Goal: Transaction & Acquisition: Purchase product/service

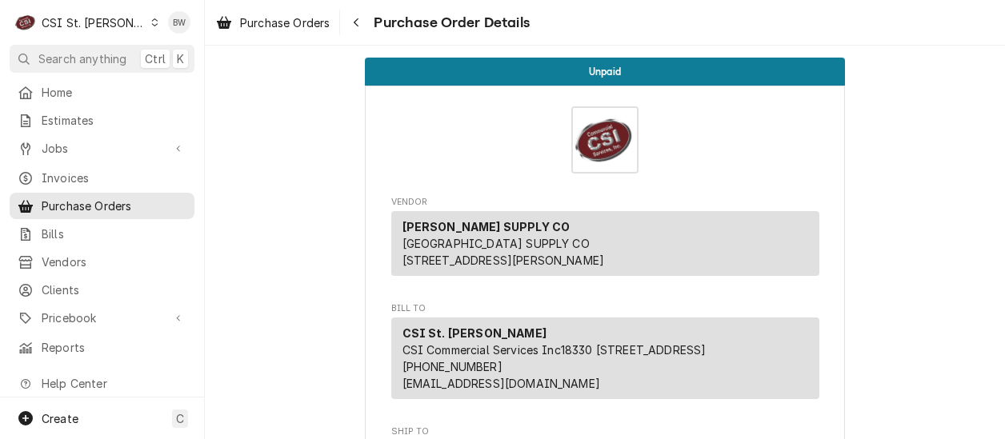
scroll to position [1200, 0]
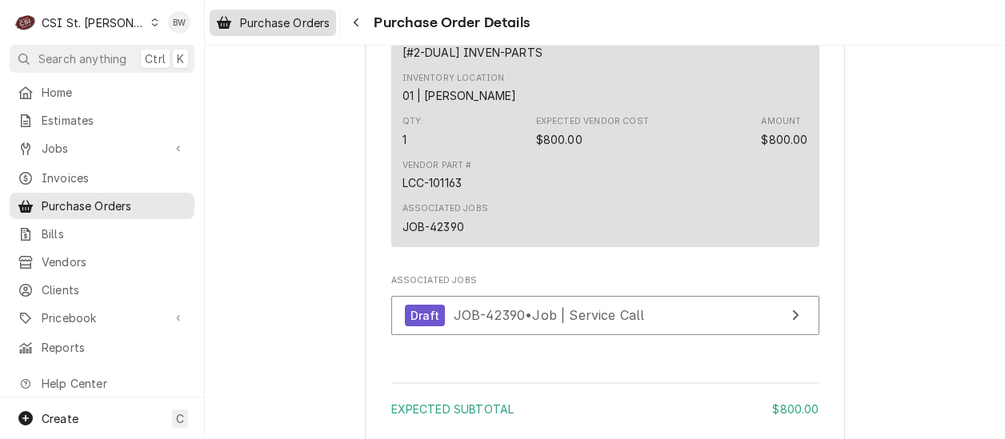
click at [324, 14] on span "Purchase Orders" at bounding box center [285, 22] width 90 height 17
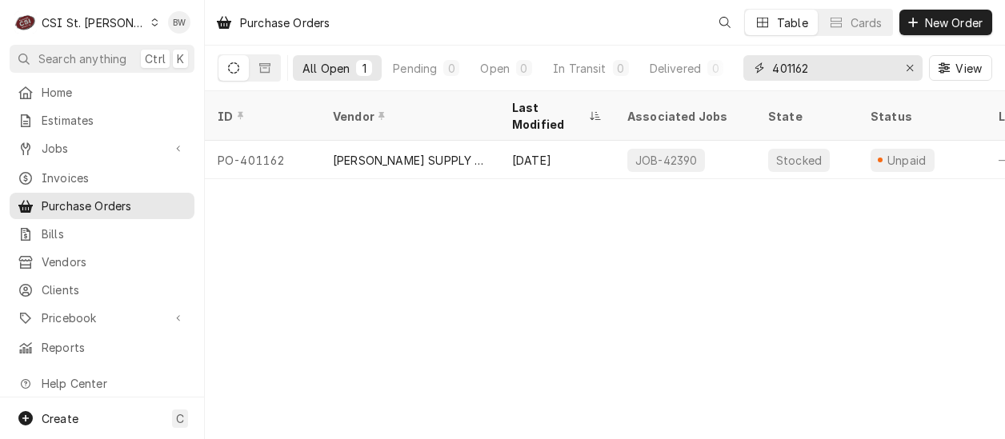
drag, startPoint x: 825, startPoint y: 68, endPoint x: 734, endPoint y: 64, distance: 90.5
click at [734, 64] on div "All Open 1 Pending 0 Open 0 In Transit 0 Delivered 0 Stocked 1 401162 View" at bounding box center [605, 68] width 774 height 45
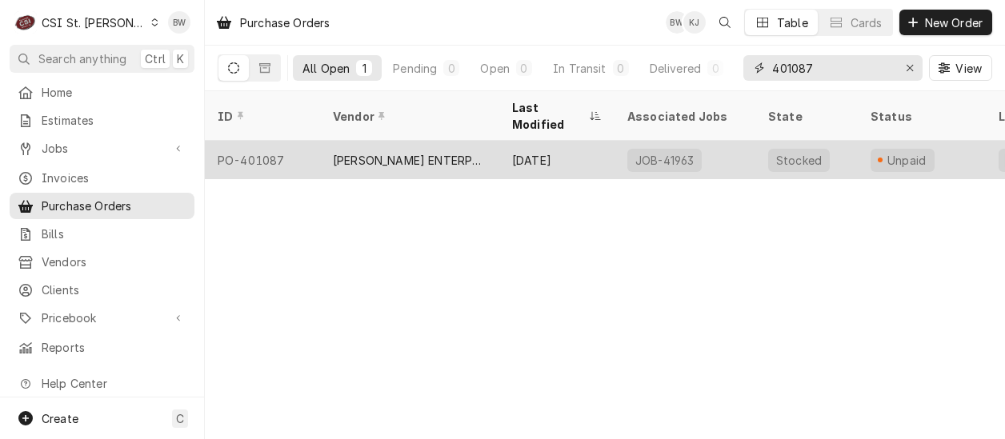
type input "401087"
click at [274, 141] on div "PO-401087" at bounding box center [262, 160] width 115 height 38
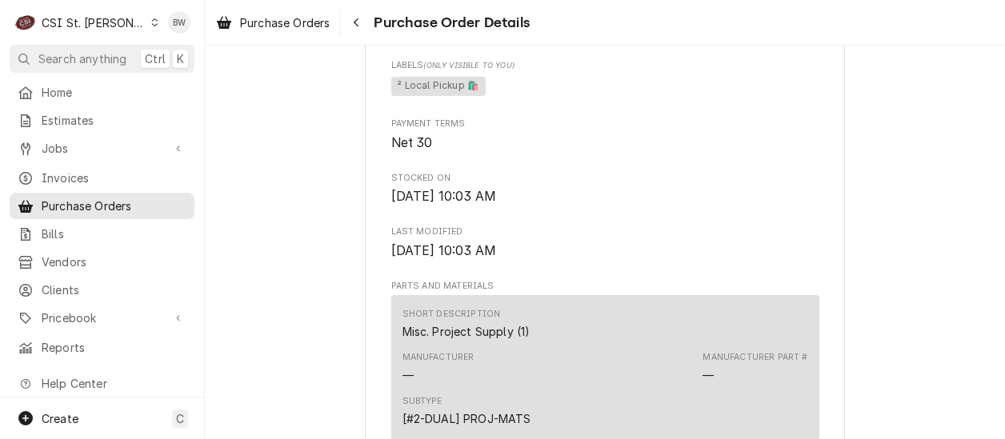
scroll to position [880, 0]
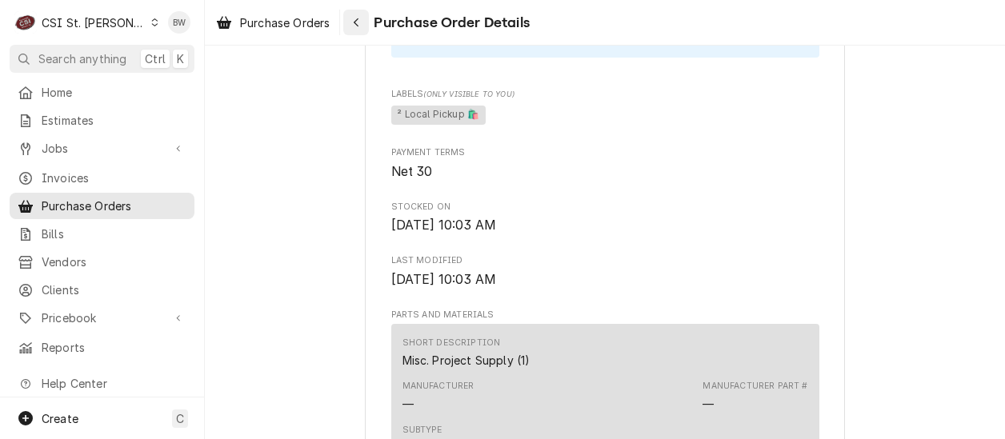
click at [362, 22] on div "Navigate back" at bounding box center [356, 22] width 16 height 16
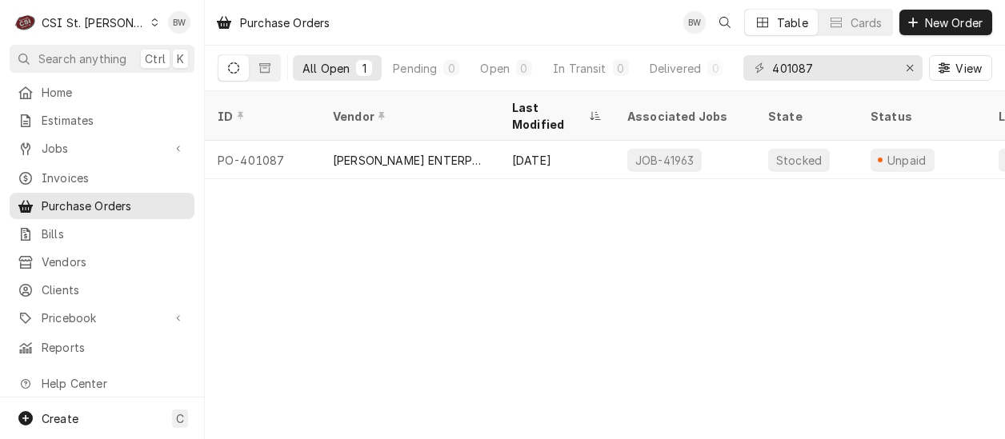
click at [358, 213] on div "Purchase Orders BW Table Cards New Order All Open 1 Pending 0 Open 0 In Transit…" at bounding box center [605, 219] width 800 height 439
click at [925, 17] on span "New Order" at bounding box center [954, 22] width 64 height 17
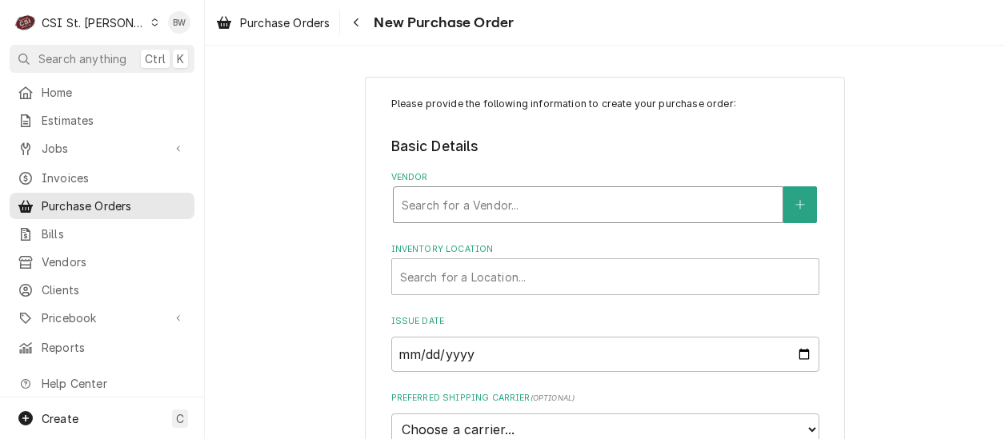
click at [407, 204] on div "Vendor" at bounding box center [588, 204] width 373 height 29
type input "home de"
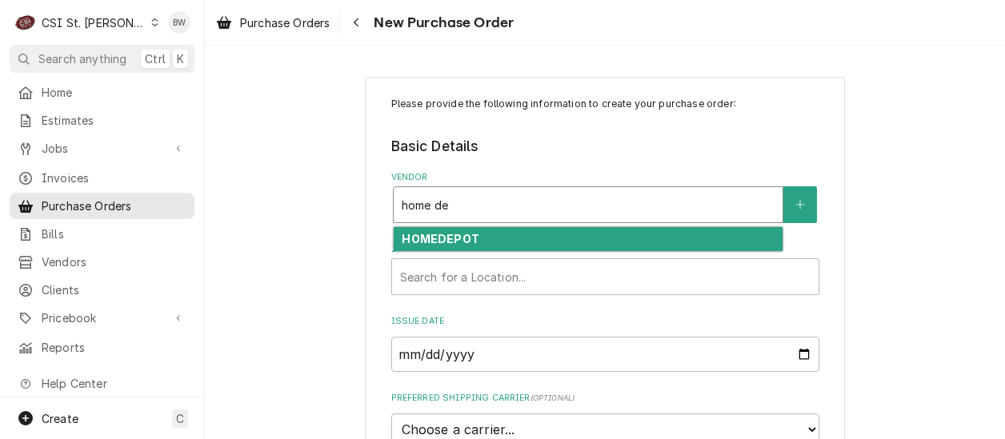
click at [422, 234] on strong "HOMEDEPOT" at bounding box center [440, 239] width 77 height 14
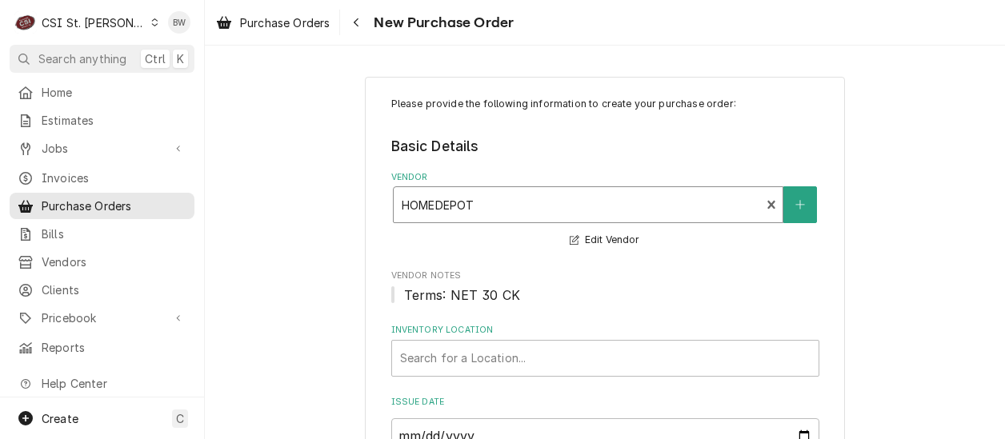
scroll to position [80, 0]
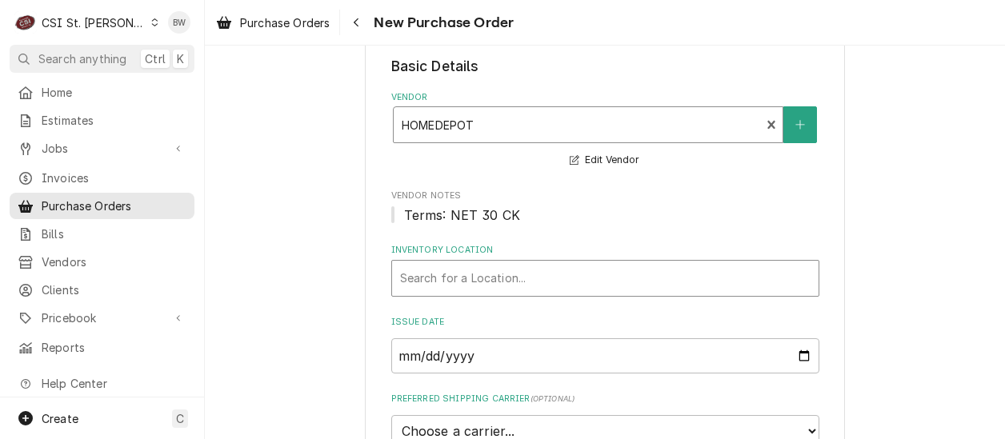
click at [432, 277] on div "Inventory Location" at bounding box center [605, 278] width 410 height 29
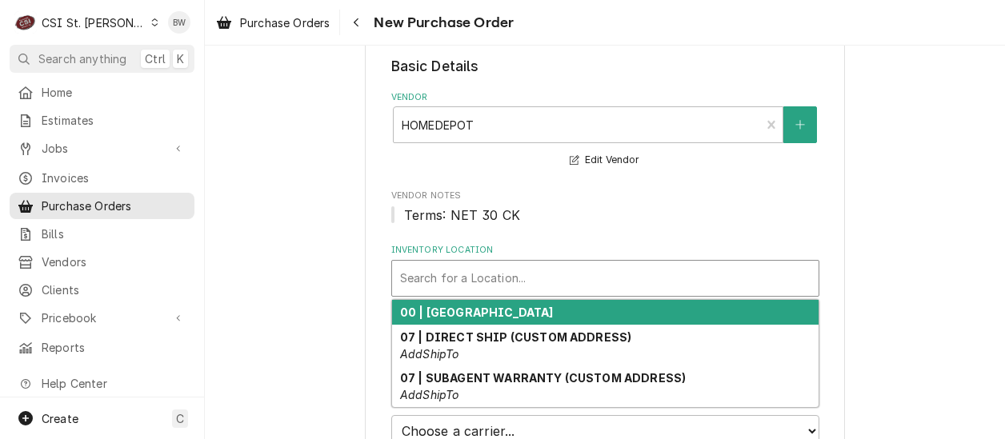
click at [460, 305] on div "00 | [GEOGRAPHIC_DATA]" at bounding box center [605, 312] width 426 height 25
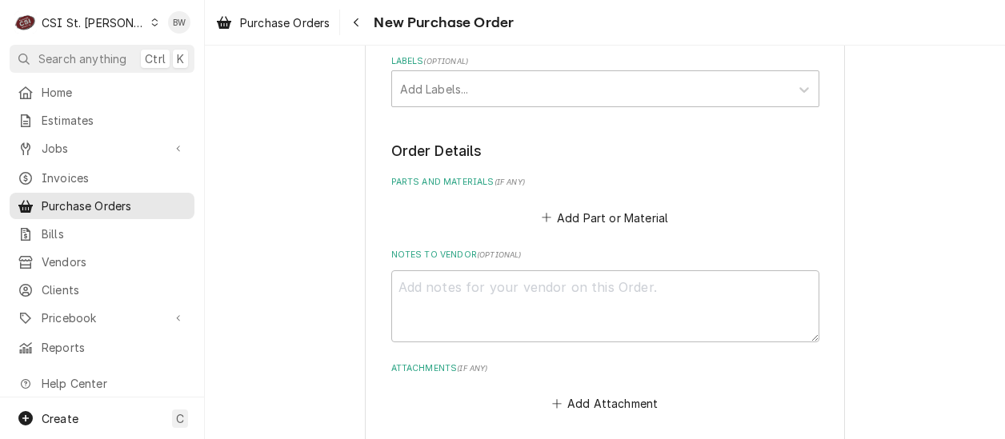
scroll to position [640, 0]
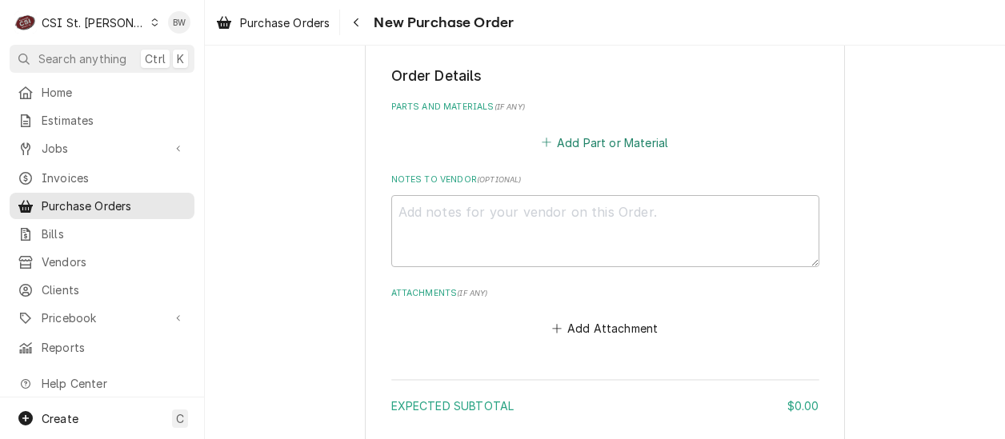
click at [571, 147] on button "Add Part or Material" at bounding box center [604, 142] width 132 height 22
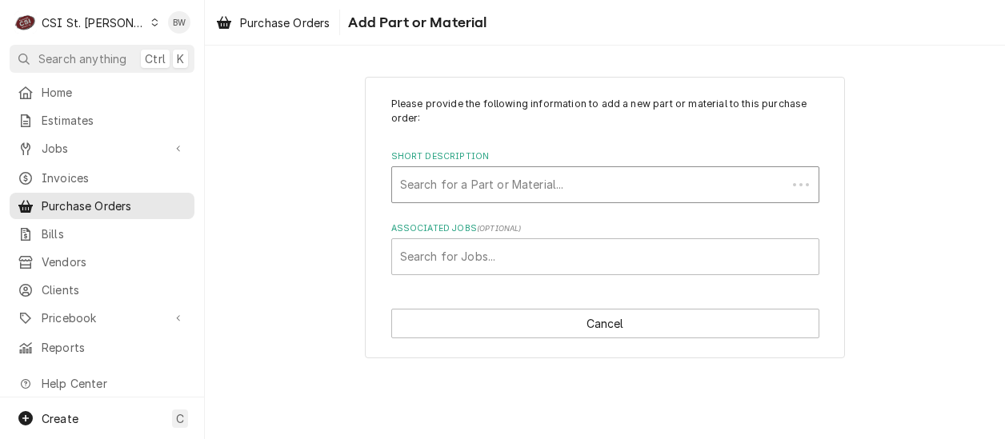
click at [446, 181] on div "Short Description" at bounding box center [589, 184] width 378 height 29
type input "misc main"
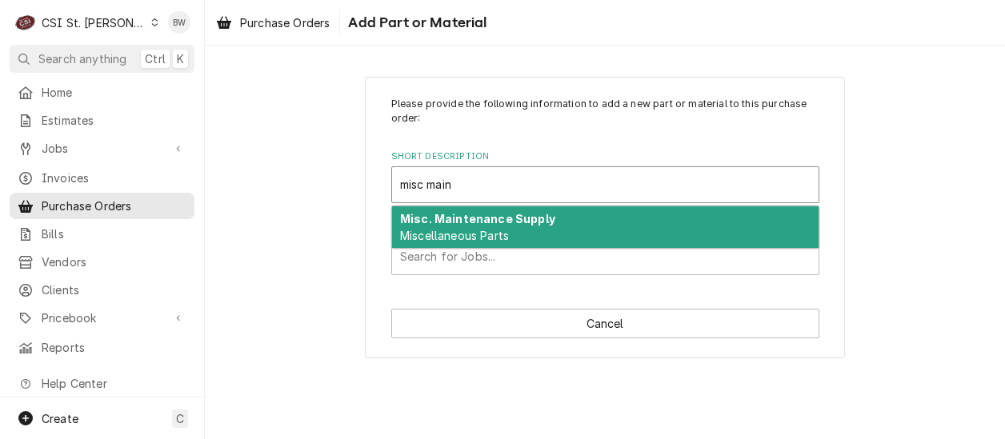
click at [413, 231] on span "Miscellaneous Parts" at bounding box center [454, 236] width 109 height 14
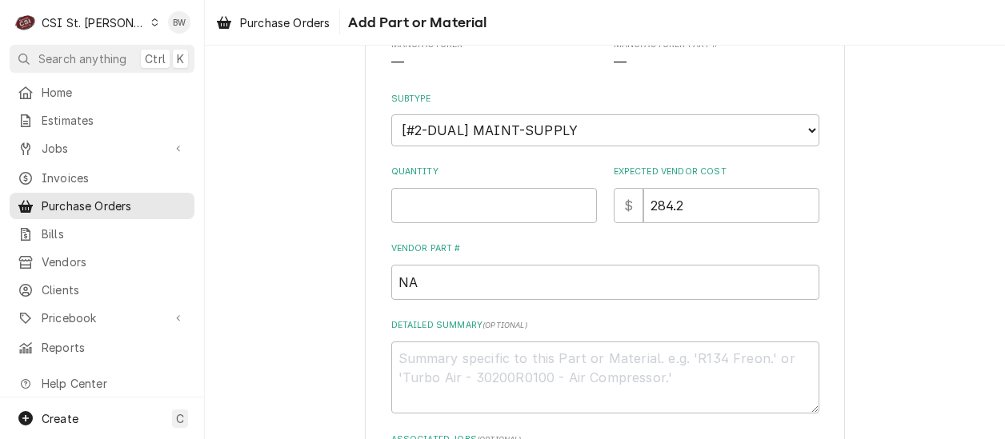
scroll to position [240, 0]
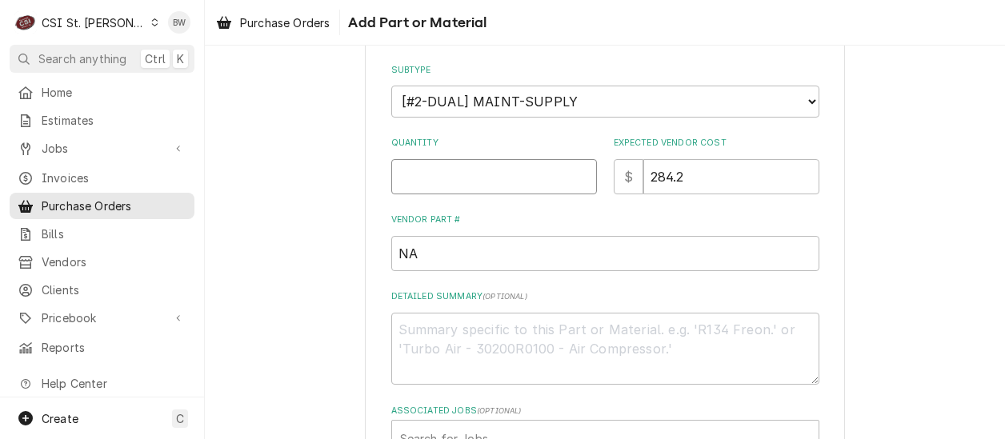
click at [400, 178] on input "Quantity" at bounding box center [494, 176] width 206 height 35
type textarea "x"
type input "1"
click at [409, 214] on label "Vendor Part #" at bounding box center [605, 220] width 428 height 13
click at [409, 236] on input "NA" at bounding box center [605, 253] width 428 height 35
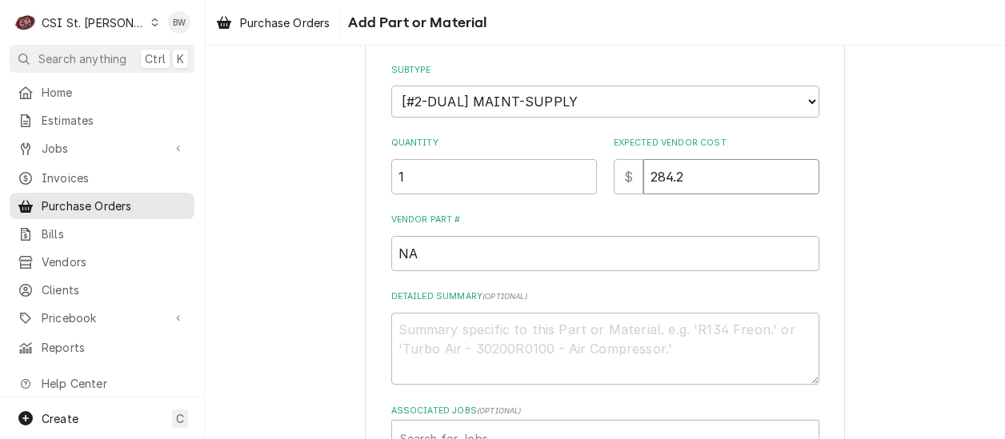
drag, startPoint x: 686, startPoint y: 177, endPoint x: 616, endPoint y: 175, distance: 69.6
click at [616, 175] on div "$ 284.2" at bounding box center [717, 176] width 206 height 35
type textarea "x"
type input "3"
type textarea "x"
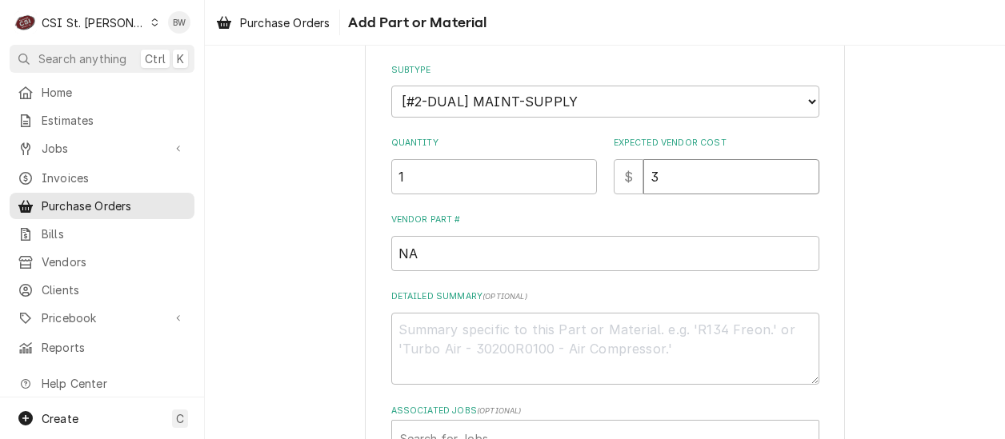
type input "39"
type textarea "x"
type input "39.07"
type textarea "x"
type input "39.07"
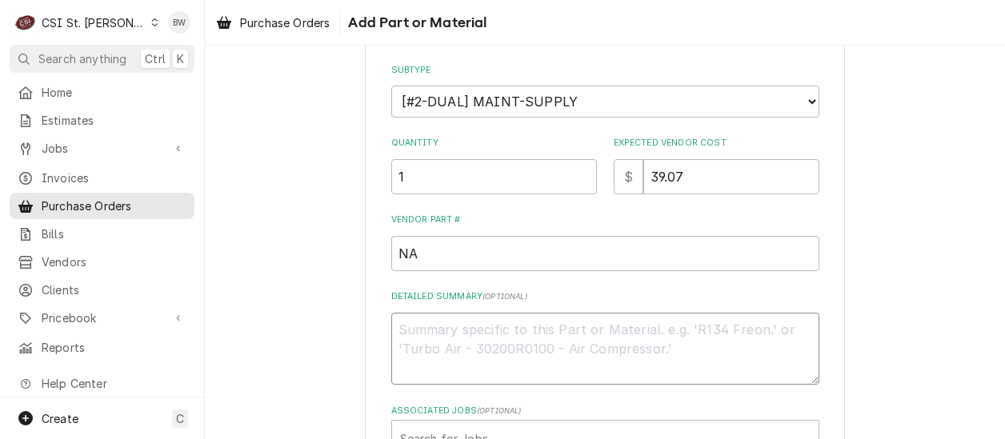
click at [475, 334] on textarea "Detailed Summary ( optional )" at bounding box center [605, 349] width 428 height 72
type textarea "x"
type textarea "S"
type textarea "x"
type textarea "SS"
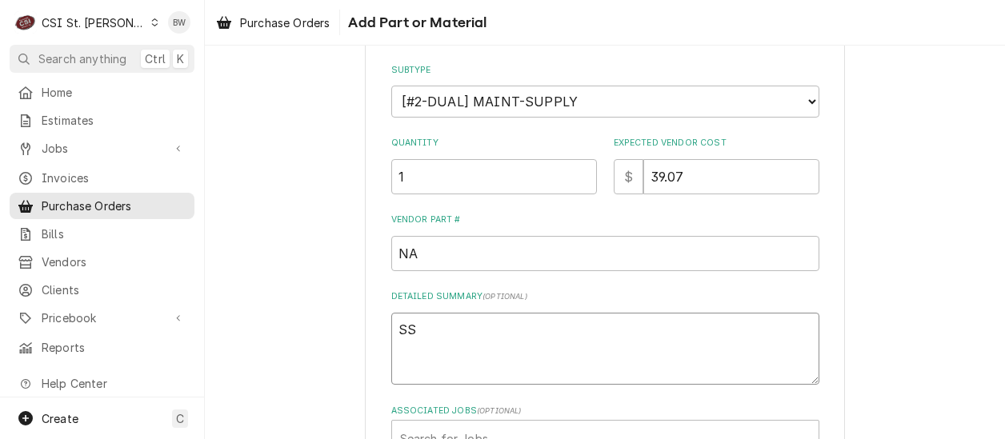
type textarea "x"
type textarea "SS"
type textarea "x"
type textarea "SS c"
type textarea "x"
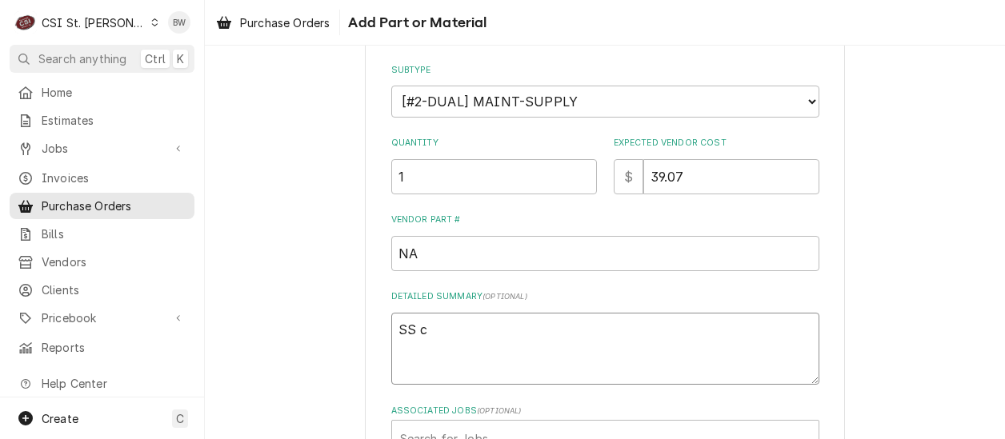
type textarea "SS cl"
type textarea "x"
type textarea "SS cle"
type textarea "x"
type textarea "SS clea"
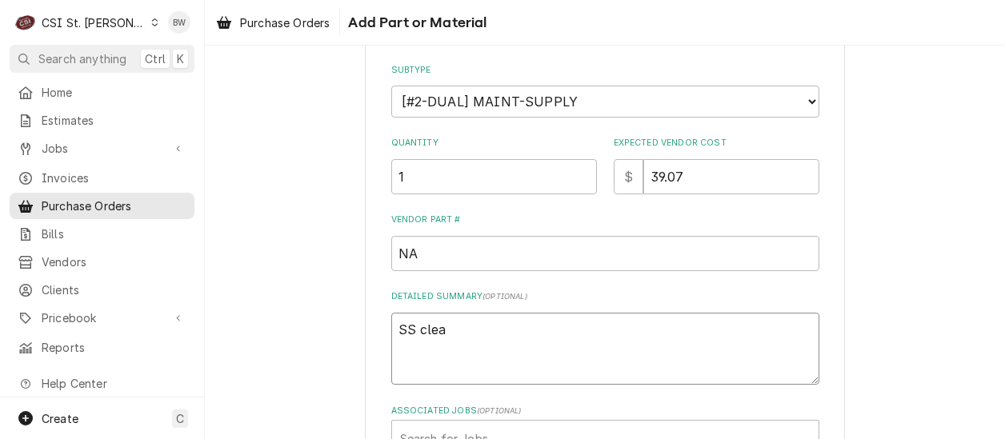
type textarea "x"
type textarea "SS clean"
type textarea "x"
type textarea "SS cleane"
type textarea "x"
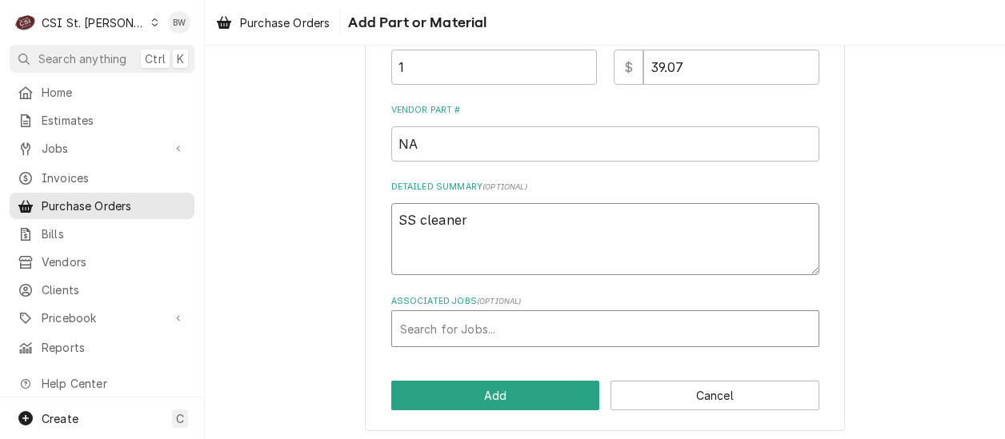
scroll to position [354, 0]
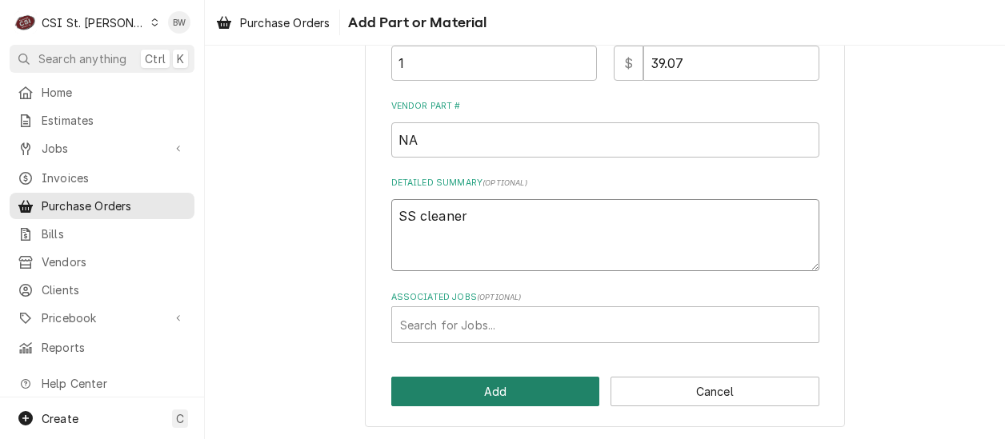
type textarea "SS cleaner"
click at [498, 390] on button "Add" at bounding box center [495, 392] width 209 height 30
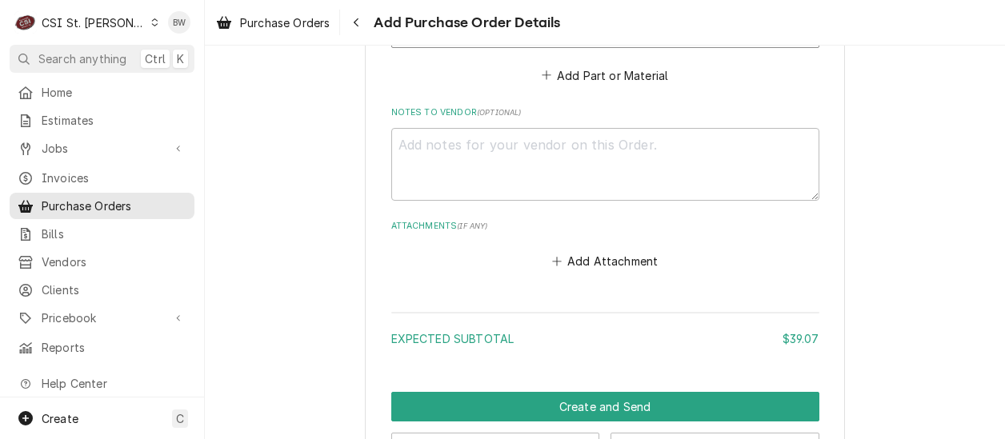
scroll to position [1087, 0]
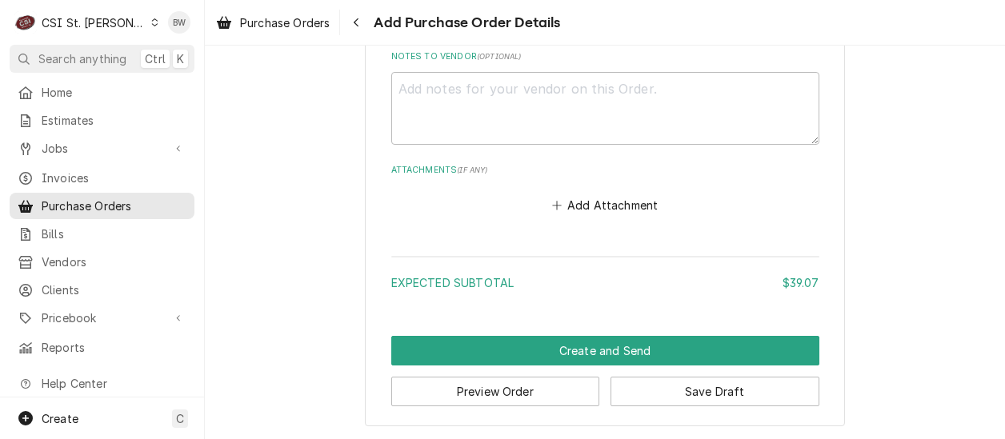
click at [451, 383] on button "Preview Order" at bounding box center [495, 392] width 209 height 30
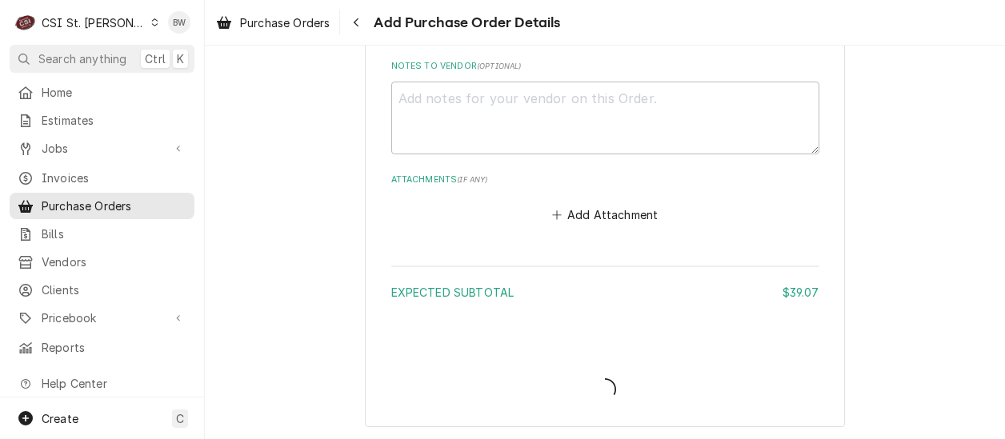
type textarea "x"
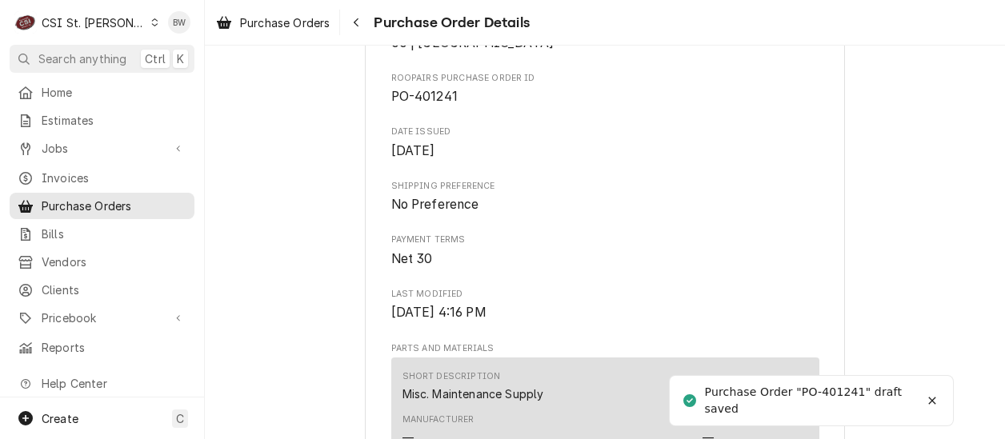
scroll to position [560, 0]
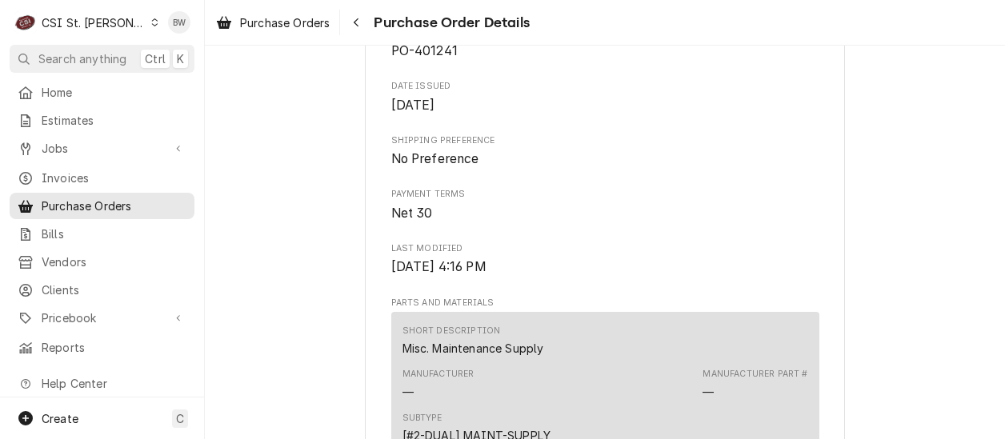
click at [274, 100] on div "Draft Preview Vendor HOMEDEPOT HOMEDEPOT [GEOGRAPHIC_DATA]-6031 Bill To [GEOGRA…" at bounding box center [605, 152] width 800 height 1333
